Goal: Information Seeking & Learning: Check status

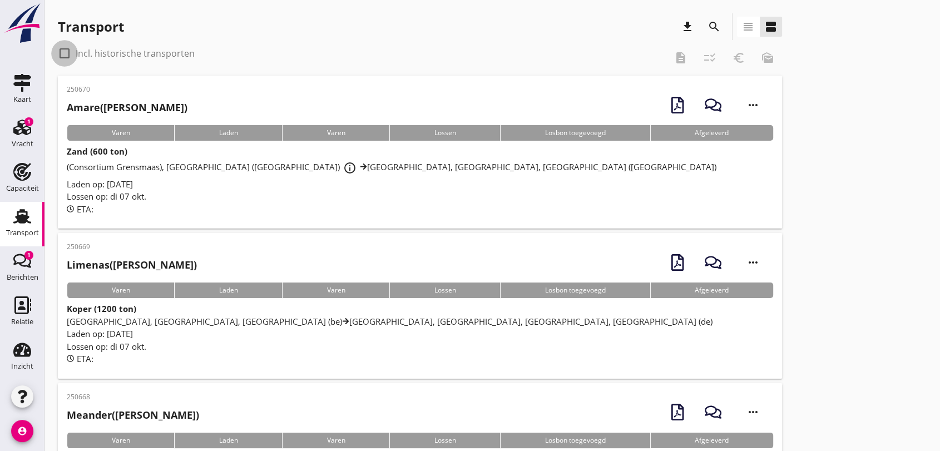
click at [62, 53] on div at bounding box center [64, 53] width 19 height 19
checkbox input "true"
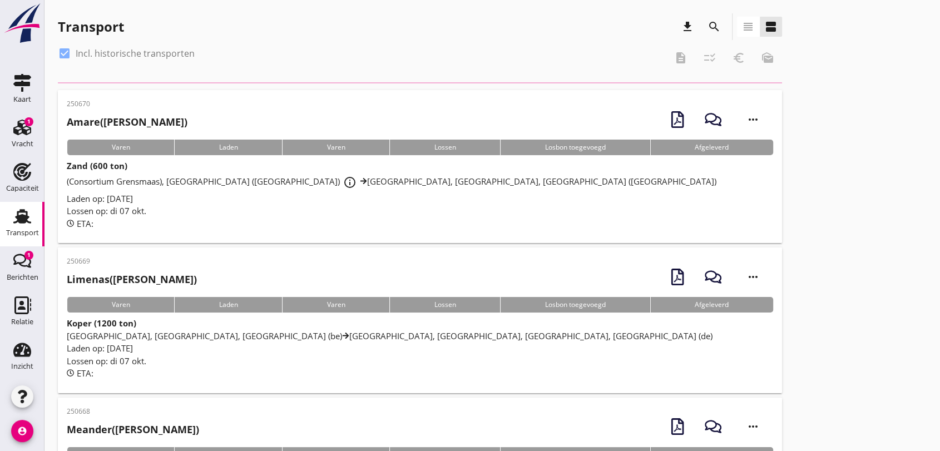
click at [712, 26] on icon "search" at bounding box center [713, 26] width 13 height 13
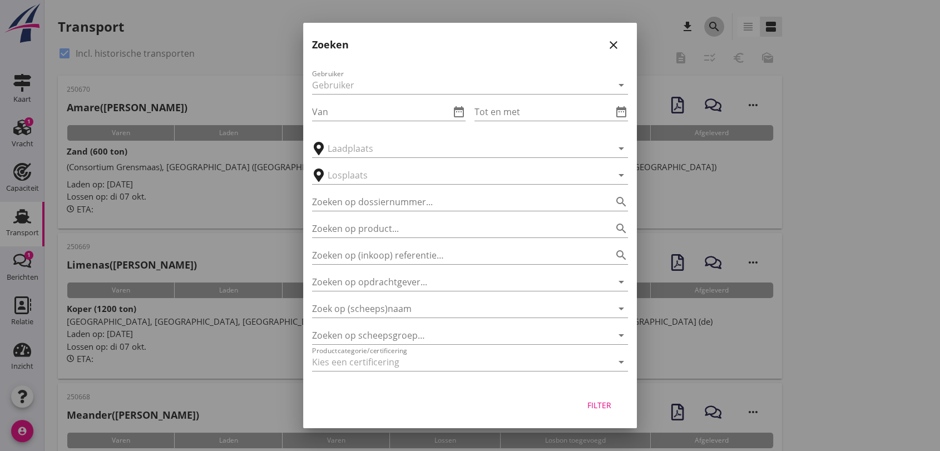
click at [712, 26] on div at bounding box center [470, 225] width 940 height 451
click at [441, 285] on input "Zoeken op opdrachtgever..." at bounding box center [454, 282] width 285 height 18
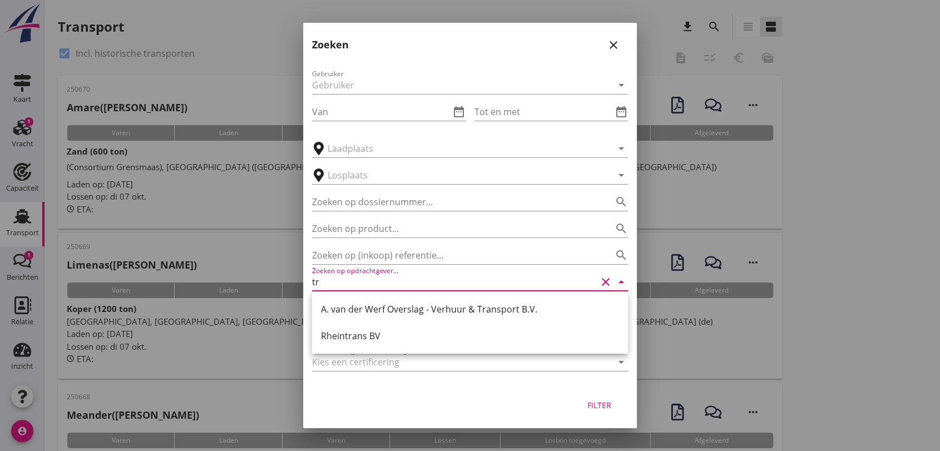
type input "t"
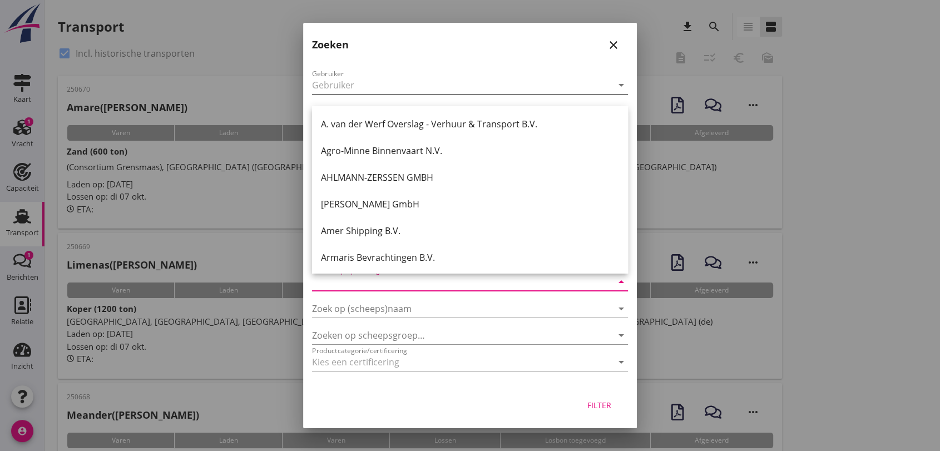
click at [382, 91] on div at bounding box center [462, 85] width 300 height 18
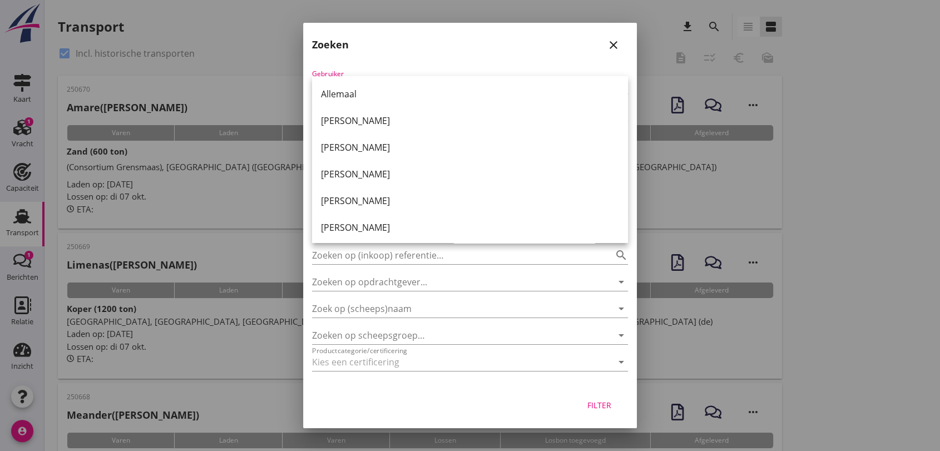
click at [759, 284] on div at bounding box center [470, 225] width 940 height 451
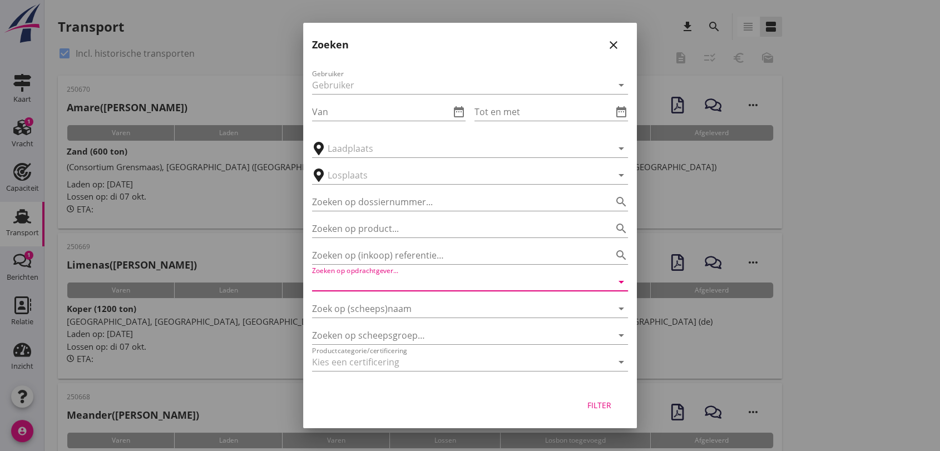
click at [410, 281] on input "Zoeken op opdrachtgever..." at bounding box center [454, 282] width 285 height 18
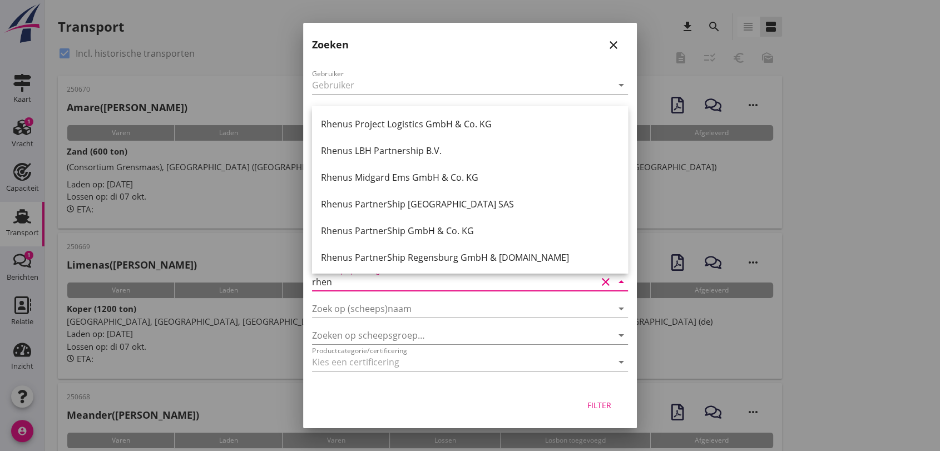
click at [413, 119] on div "Rhenus Project Logistics GmbH & Co. KG" at bounding box center [470, 123] width 298 height 13
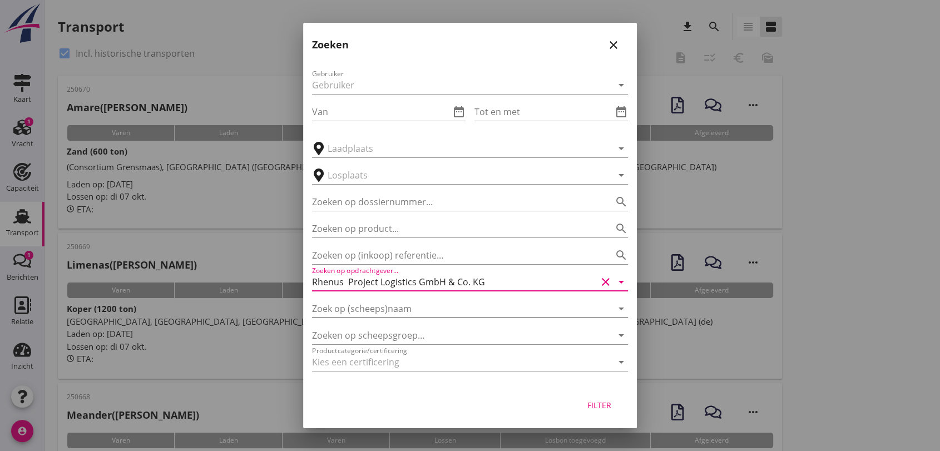
type input "Rhenus Project Logistics GmbH & Co. KG"
click at [401, 311] on input "Zoek op (scheeps)naam" at bounding box center [454, 309] width 285 height 18
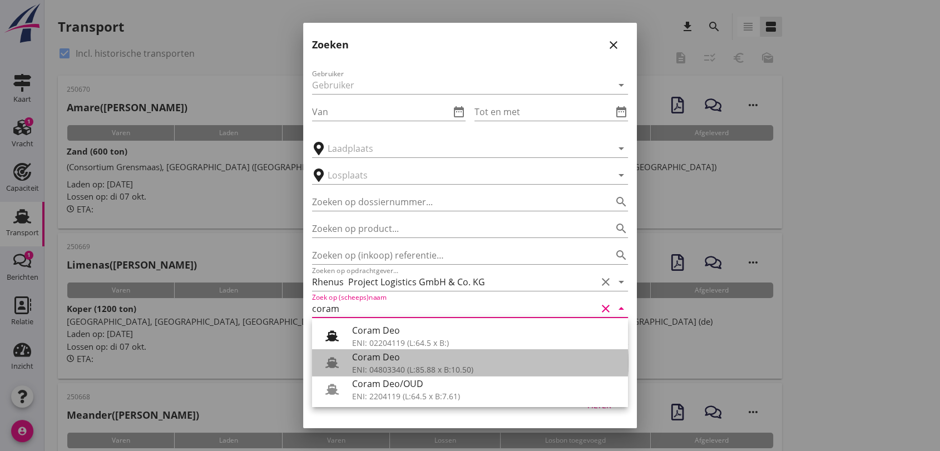
drag, startPoint x: 416, startPoint y: 374, endPoint x: 464, endPoint y: 373, distance: 48.4
click at [416, 374] on div "ENI: 04803340 (L:85.88 x B:10.50)" at bounding box center [485, 370] width 267 height 12
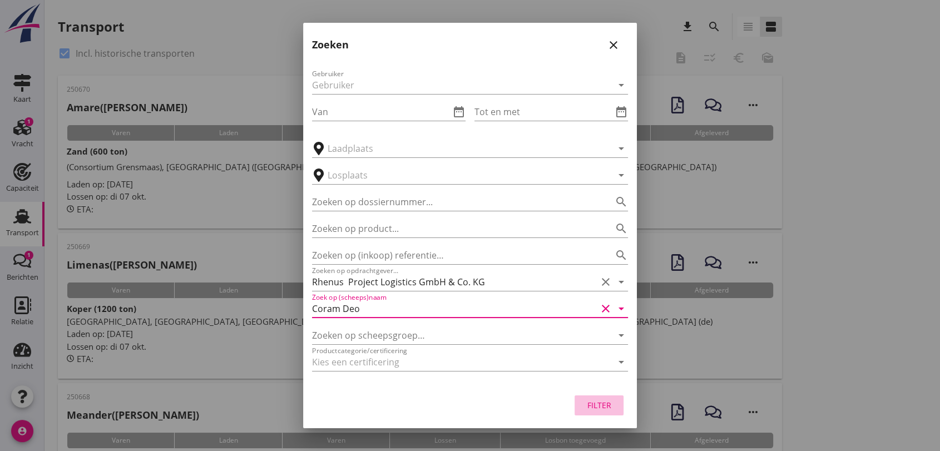
click at [597, 407] on div "Filter" at bounding box center [598, 405] width 31 height 12
type input "Coram Deo"
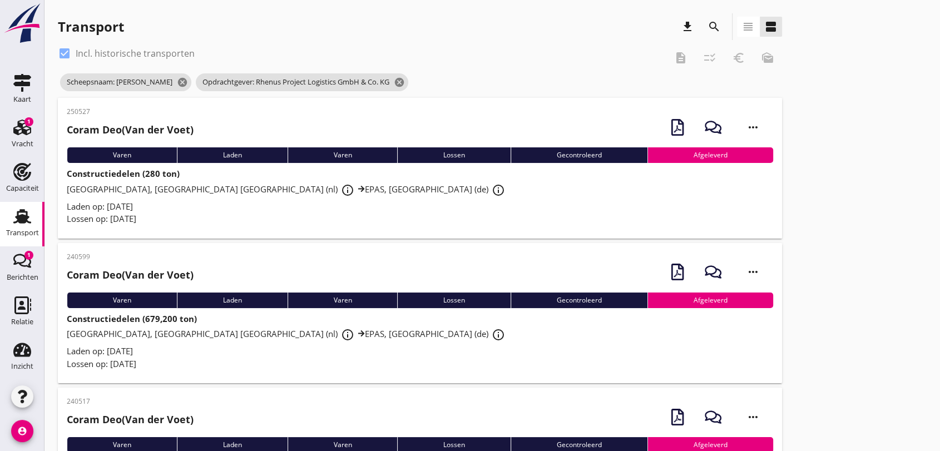
click at [256, 189] on span "Rhenus Deepsea Terminal Maasvlakte, Maasvlakte [GEOGRAPHIC_DATA] (nl) info_outl…" at bounding box center [287, 188] width 441 height 11
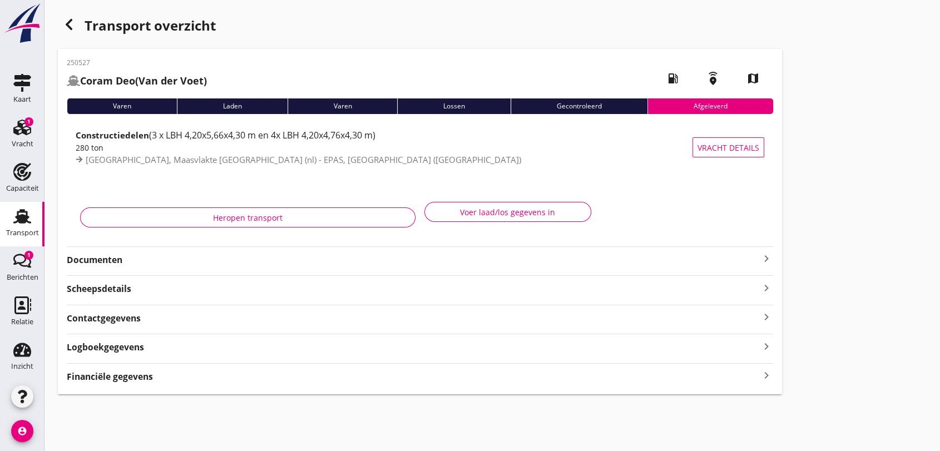
click at [102, 259] on strong "Documenten" at bounding box center [413, 260] width 693 height 13
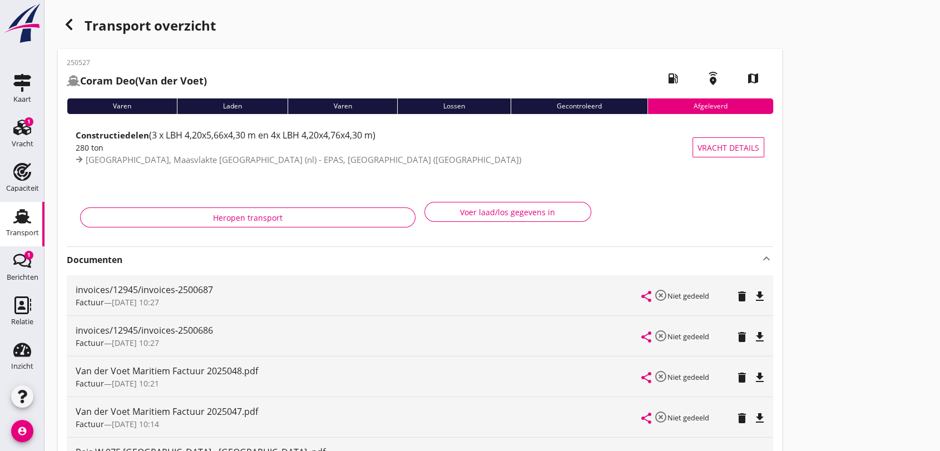
scroll to position [123, 0]
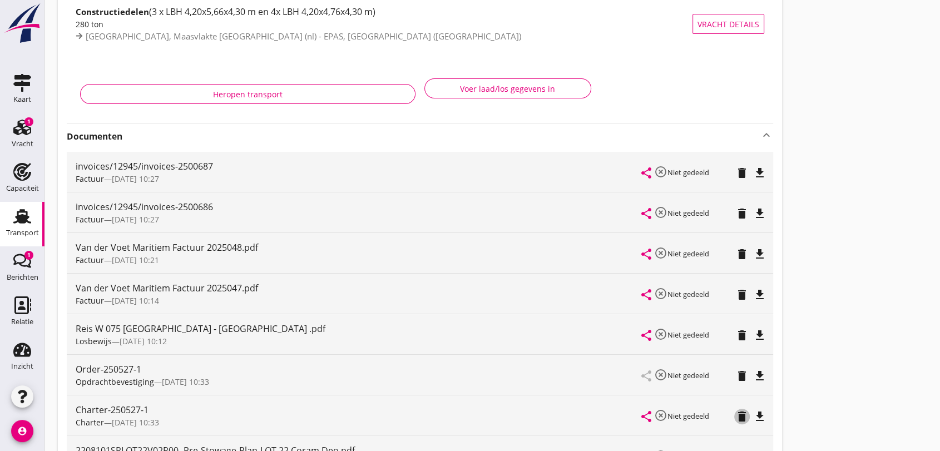
click at [741, 414] on icon "delete" at bounding box center [741, 416] width 13 height 13
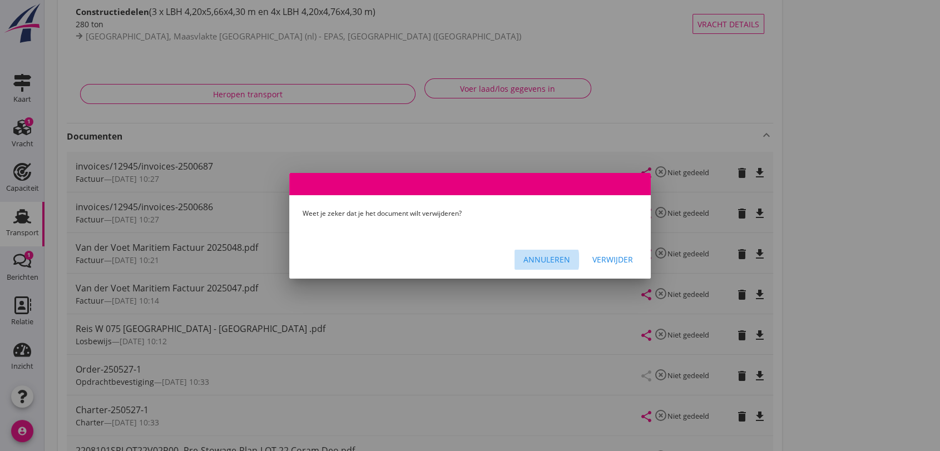
click at [549, 259] on div "Annuleren" at bounding box center [546, 260] width 47 height 12
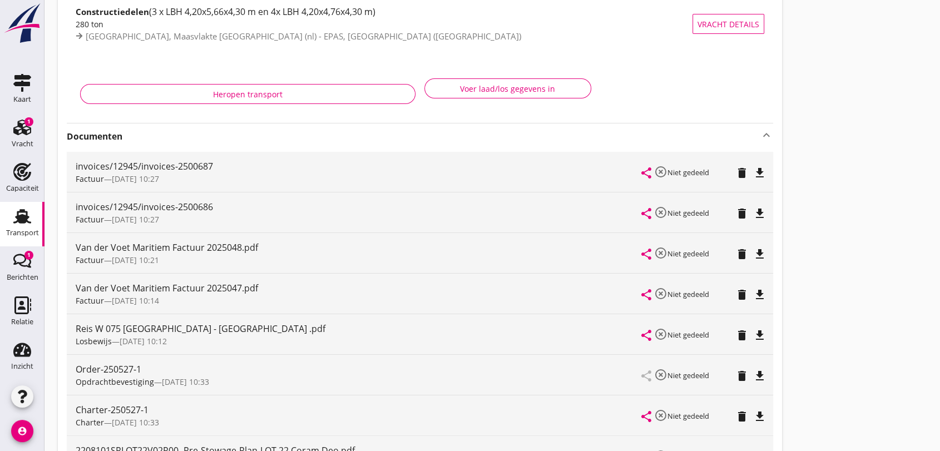
click at [761, 415] on icon "file_download" at bounding box center [759, 416] width 13 height 13
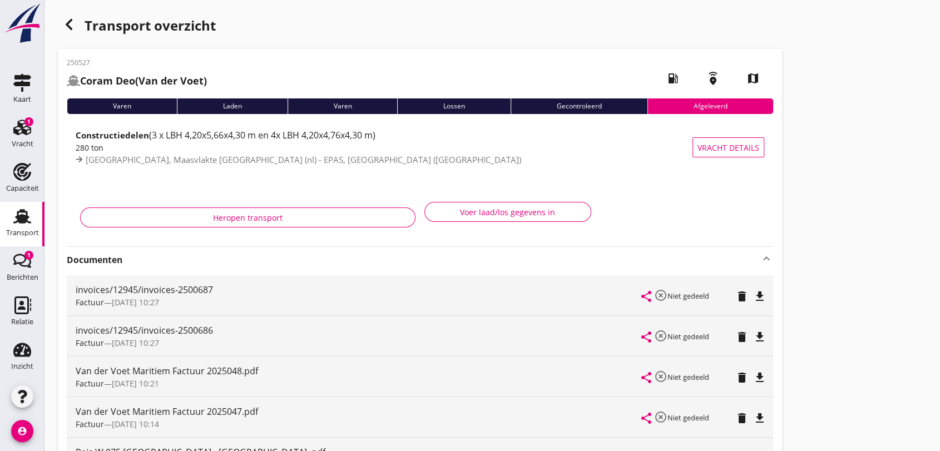
click at [22, 218] on use at bounding box center [22, 216] width 18 height 14
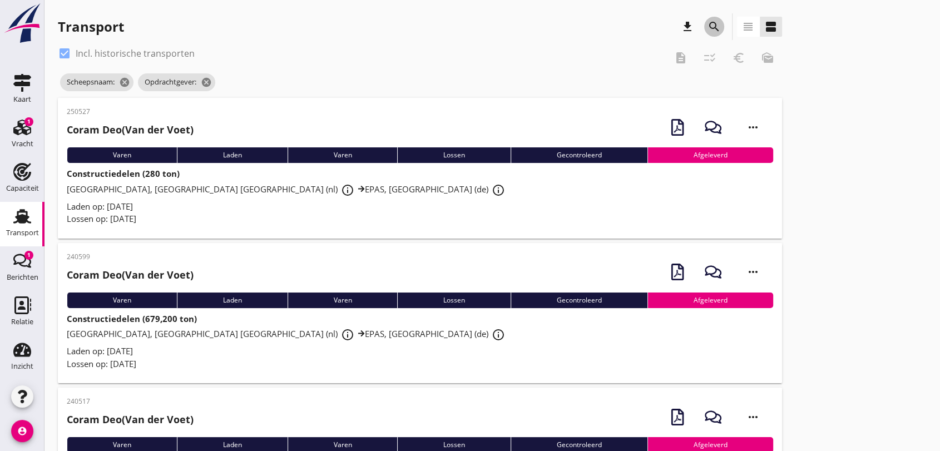
click at [713, 23] on icon "search" at bounding box center [713, 26] width 13 height 13
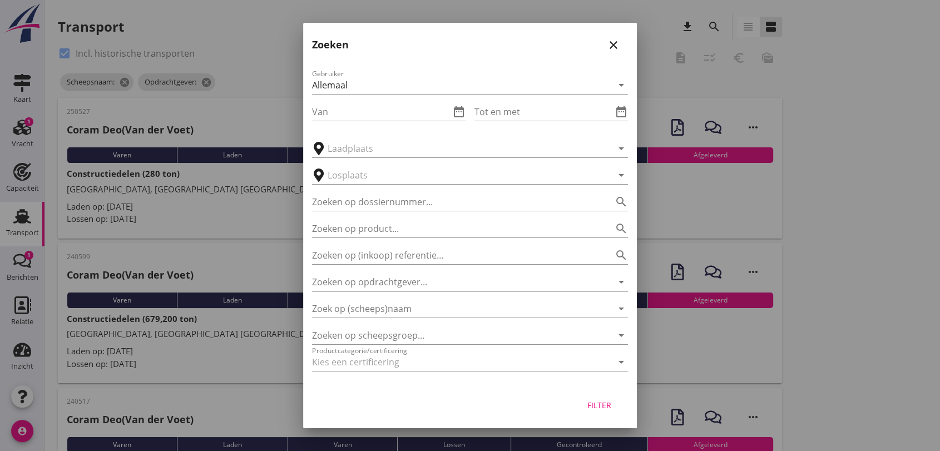
click at [418, 283] on input "Zoeken op opdrachtgever..." at bounding box center [454, 282] width 285 height 18
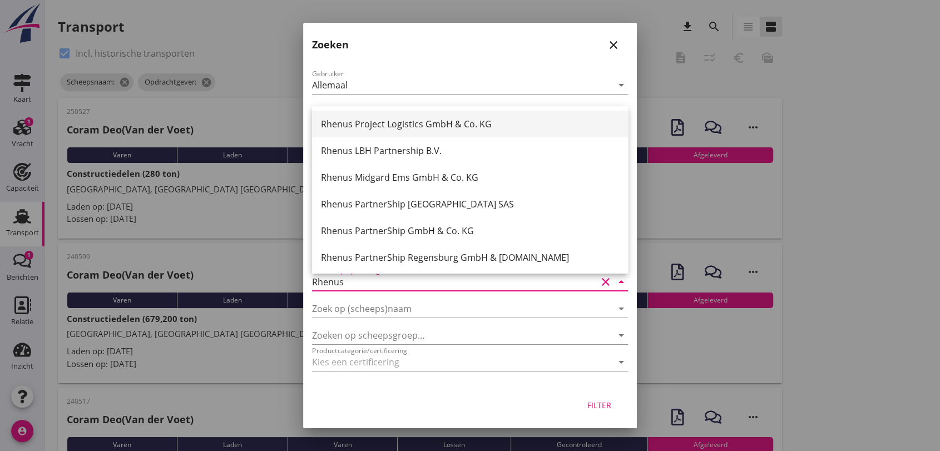
click at [459, 122] on div "Rhenus Project Logistics GmbH & Co. KG" at bounding box center [470, 123] width 298 height 13
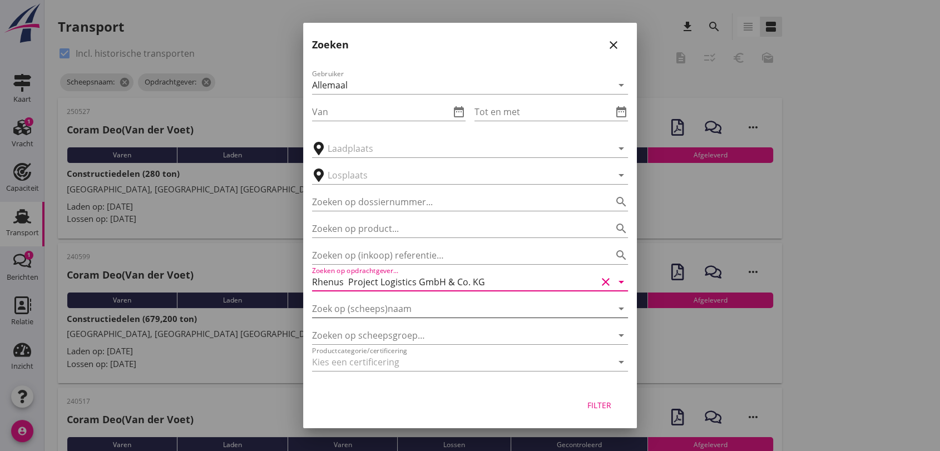
type input "Rhenus Project Logistics GmbH & Co. KG"
click at [401, 310] on input "Zoek op (scheeps)naam" at bounding box center [454, 309] width 285 height 18
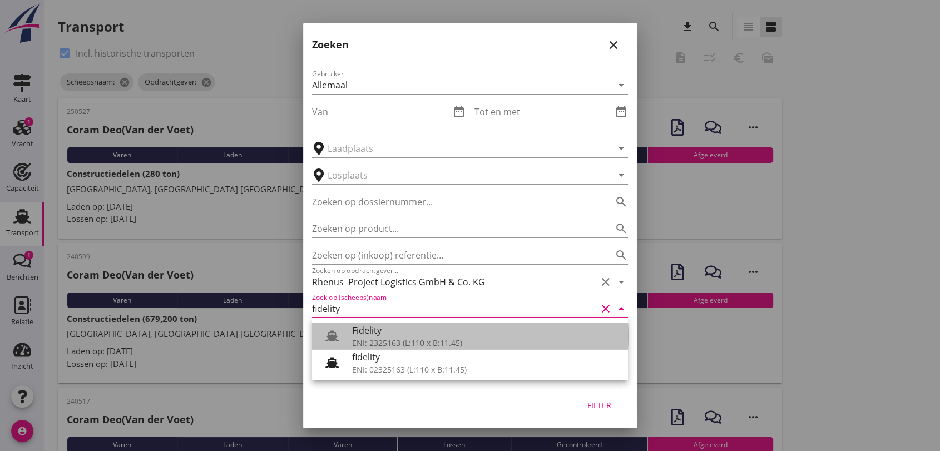
click at [433, 331] on div "Fidelity" at bounding box center [485, 330] width 267 height 13
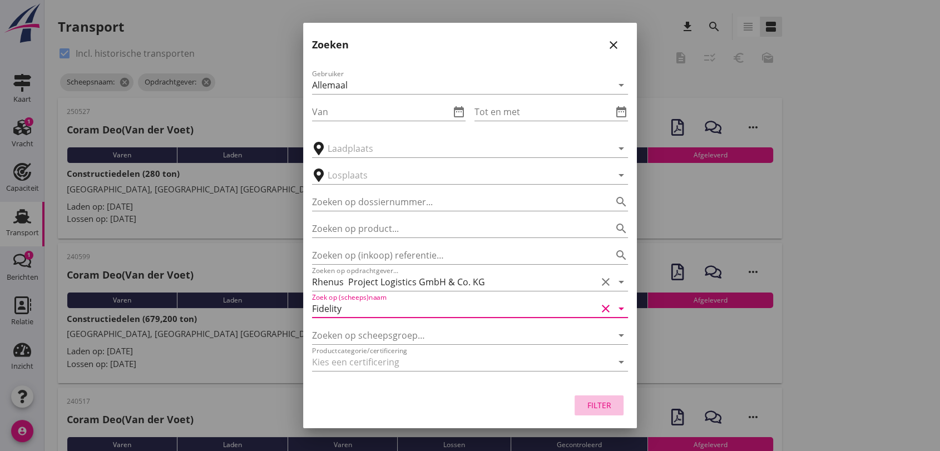
click at [600, 408] on div "Filter" at bounding box center [598, 405] width 31 height 12
type input "Fidelity"
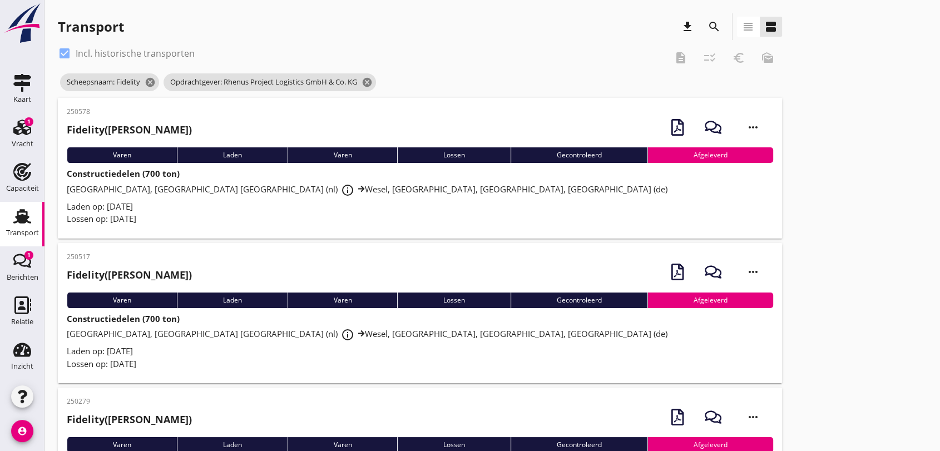
click at [394, 190] on span "[GEOGRAPHIC_DATA], Maasvlakte [GEOGRAPHIC_DATA] (nl) info_outline [GEOGRAPHIC_D…" at bounding box center [367, 188] width 600 height 11
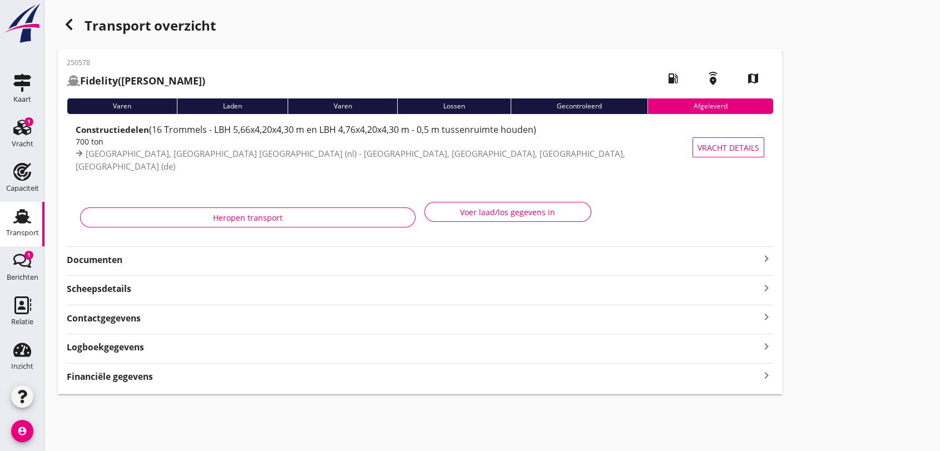
click at [114, 259] on strong "Documenten" at bounding box center [413, 260] width 693 height 13
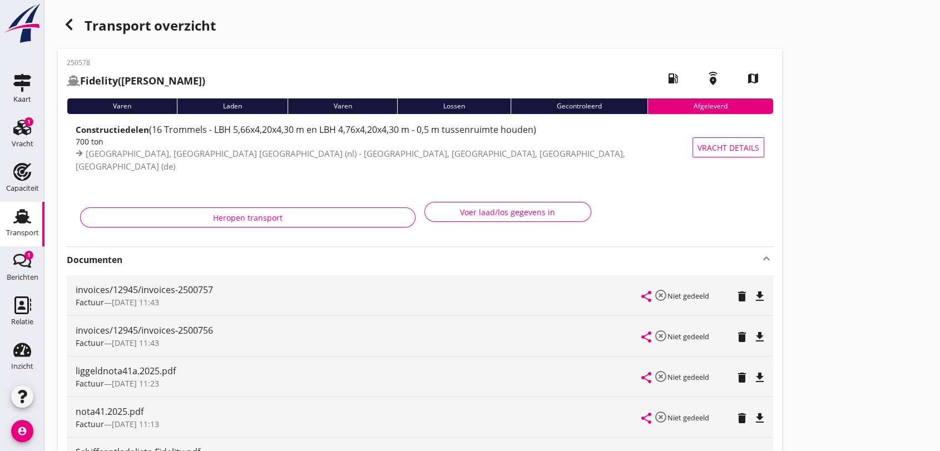
scroll to position [185, 0]
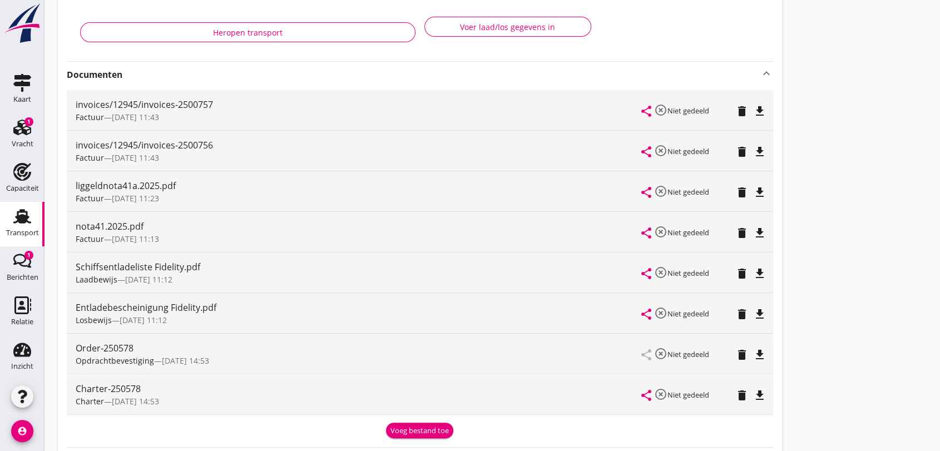
click at [758, 394] on icon "file_download" at bounding box center [759, 395] width 13 height 13
